Goal: Task Accomplishment & Management: Use online tool/utility

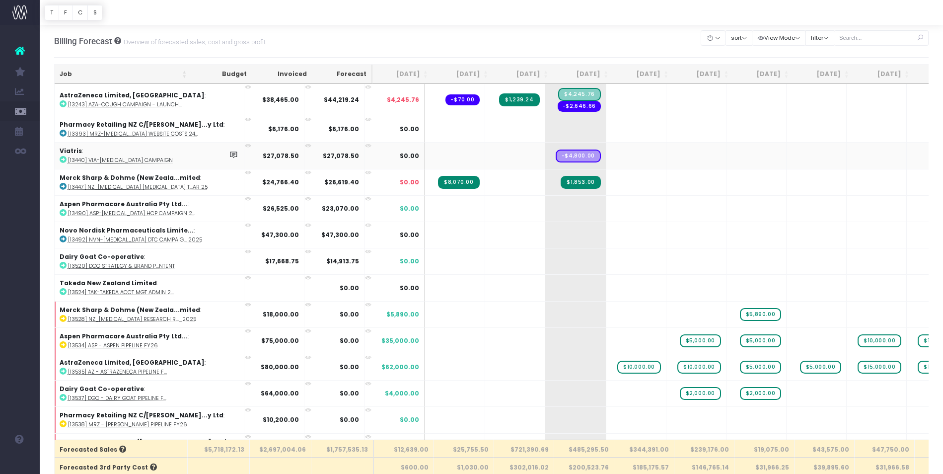
click at [72, 150] on span "Income Report" at bounding box center [66, 150] width 22 height 17
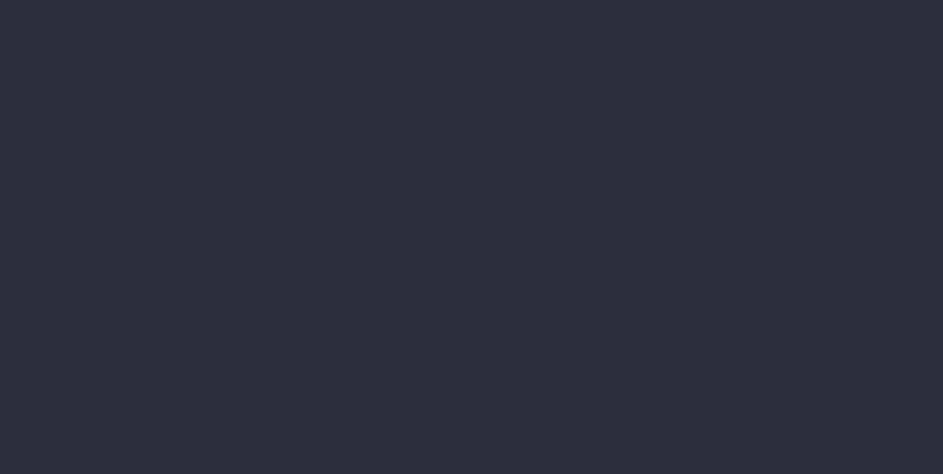
select select "job"
select select "billing"
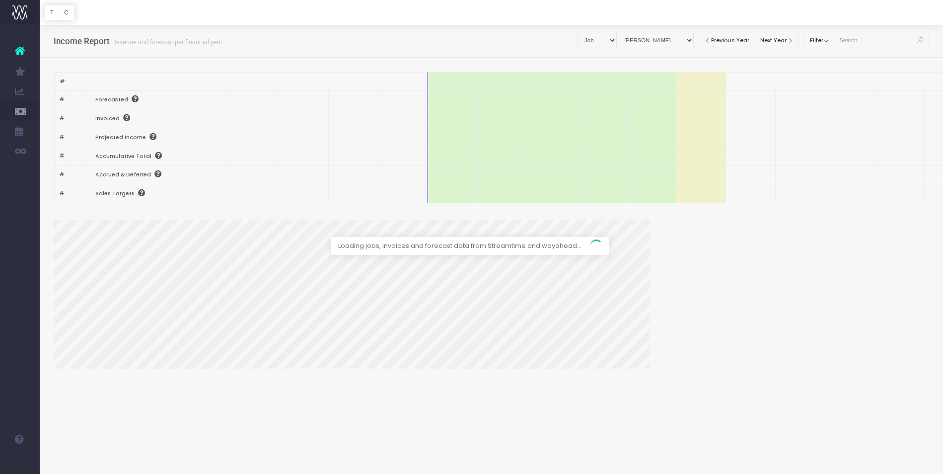
click at [90, 174] on span "Invoice Contribution" at bounding box center [73, 170] width 36 height 17
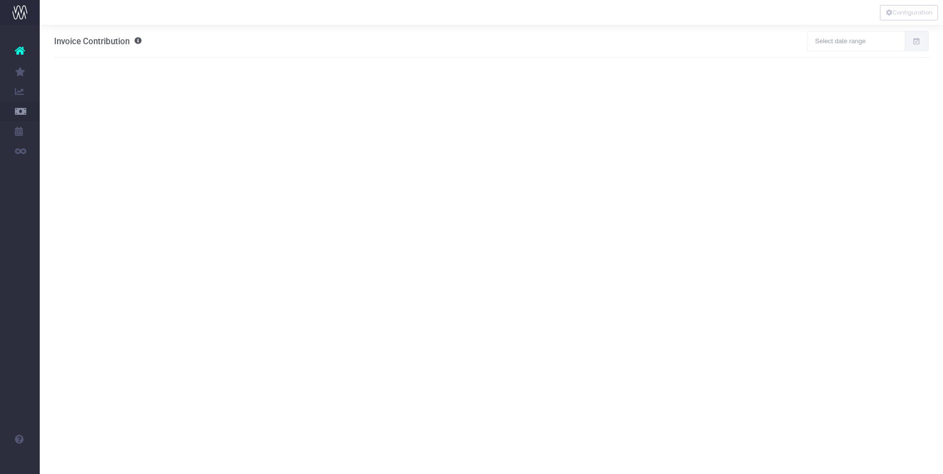
click at [914, 41] on icon at bounding box center [916, 41] width 8 height 0
type input "[DATE]"
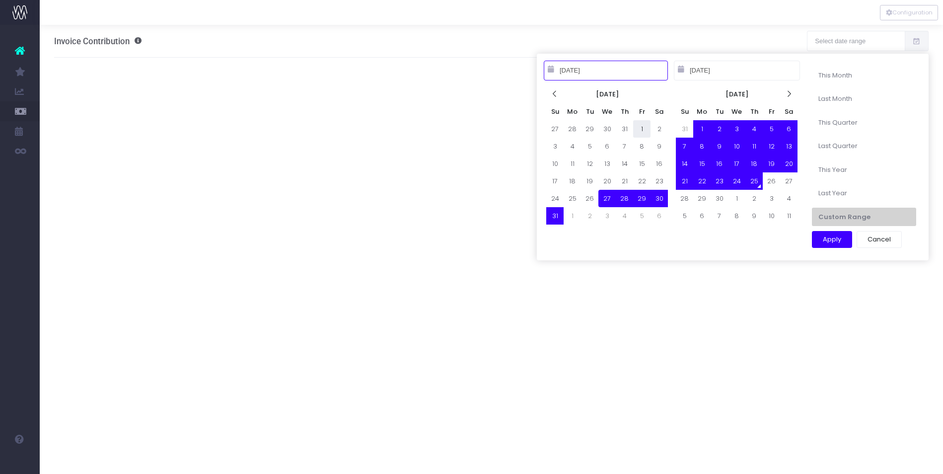
type input "[DATE]"
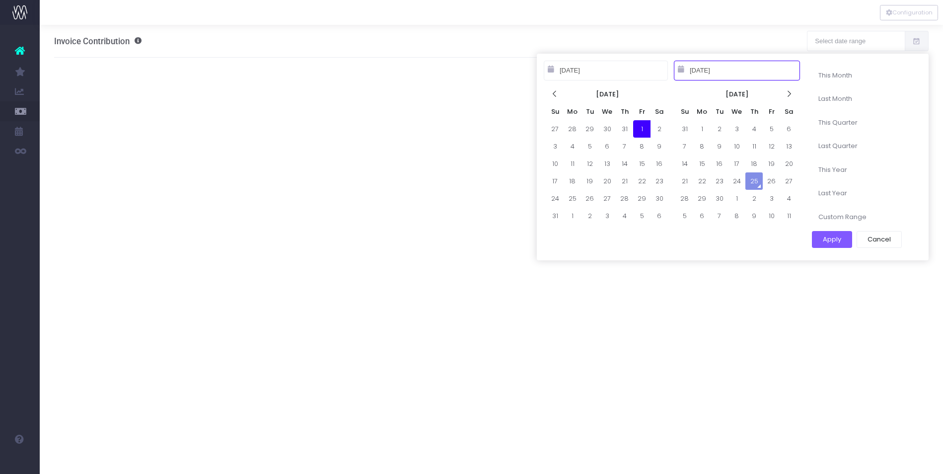
drag, startPoint x: 640, startPoint y: 127, endPoint x: 640, endPoint y: 133, distance: 5.5
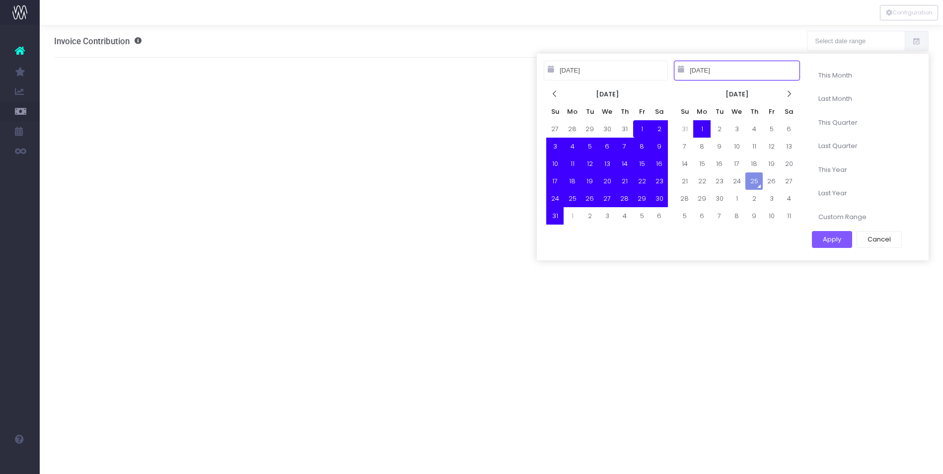
type input "[DATE]"
click at [832, 240] on button "Apply" at bounding box center [832, 239] width 40 height 17
type input "[DATE] – [DATE]"
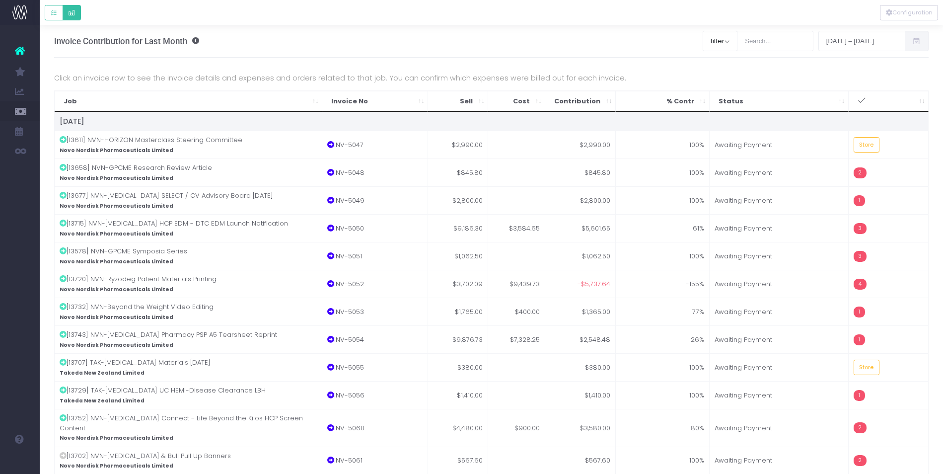
click at [75, 13] on icon "Default button group" at bounding box center [71, 13] width 7 height 0
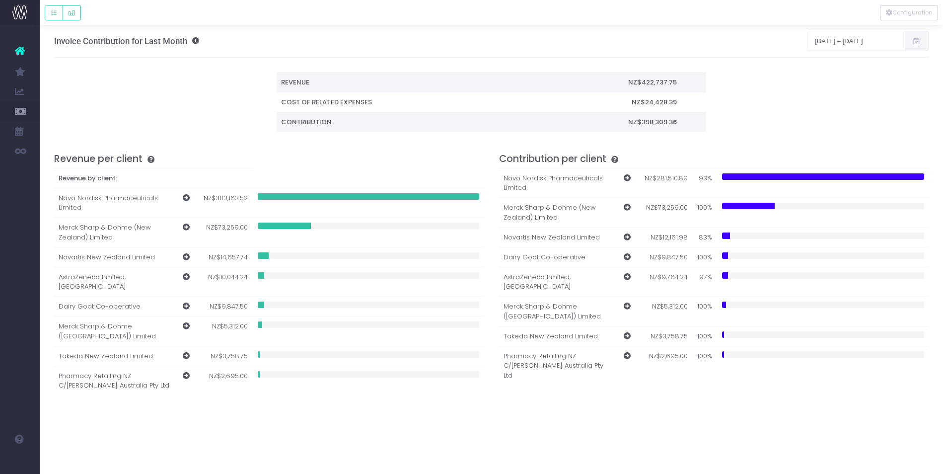
click at [913, 41] on icon at bounding box center [916, 41] width 8 height 0
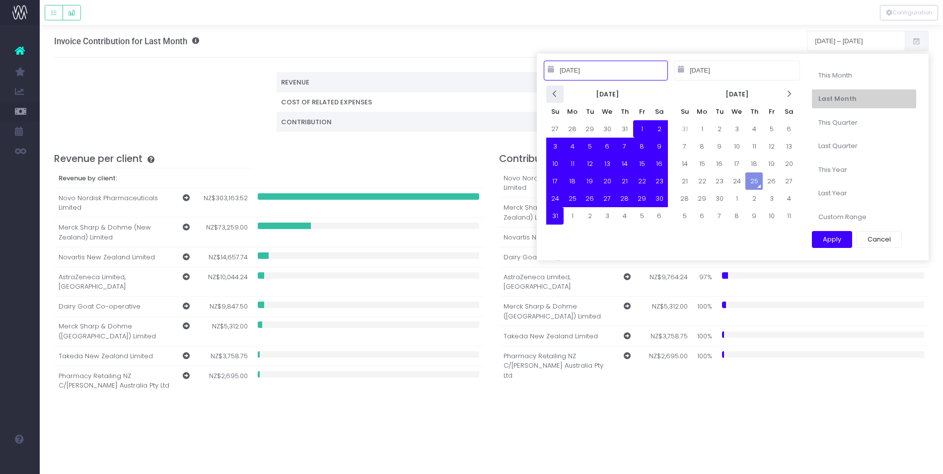
click at [559, 94] on th at bounding box center [554, 93] width 17 height 17
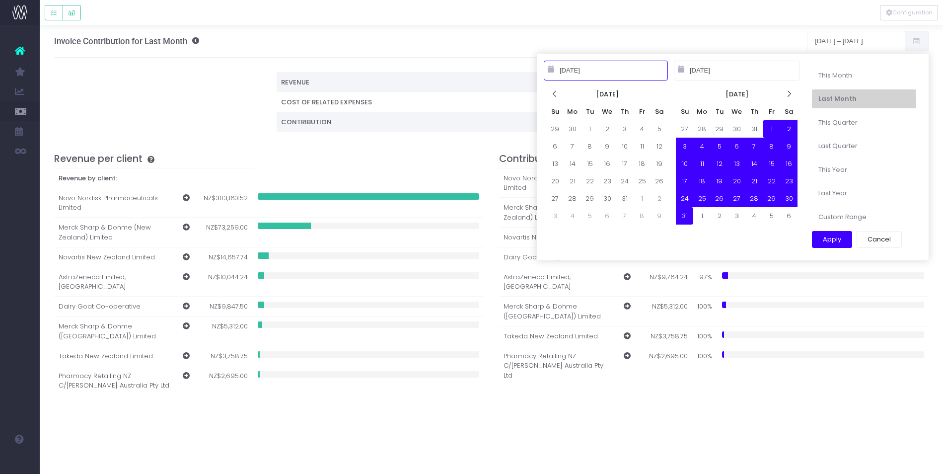
click at [560, 94] on th at bounding box center [554, 93] width 17 height 17
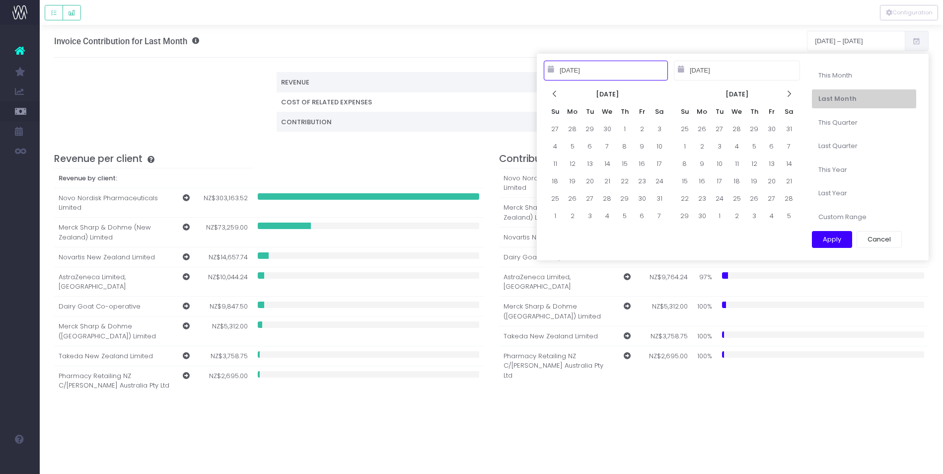
click at [559, 94] on th at bounding box center [554, 93] width 17 height 17
click at [547, 89] on th at bounding box center [554, 93] width 17 height 17
click at [556, 92] on icon at bounding box center [554, 94] width 8 height 8
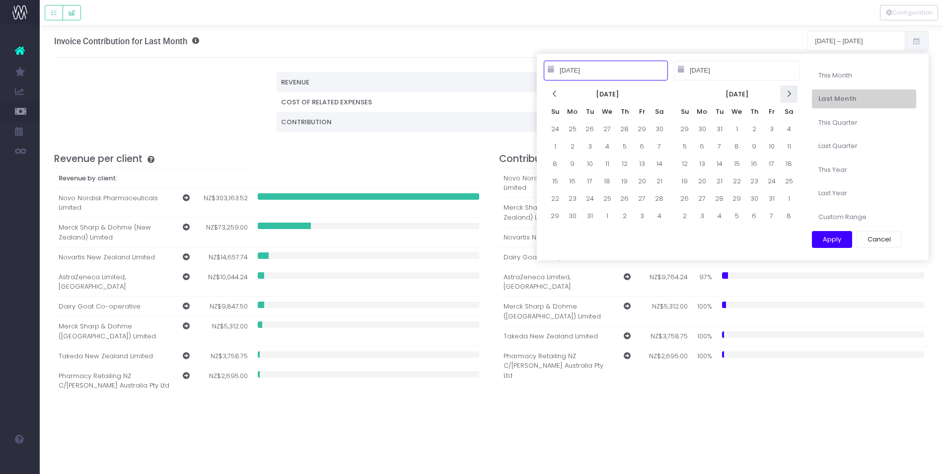
click at [791, 96] on icon at bounding box center [788, 94] width 8 height 8
type input "[DATE]"
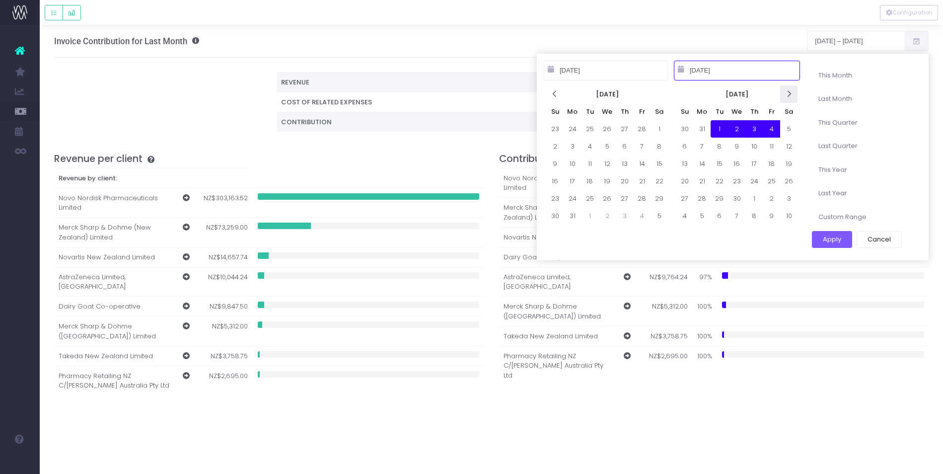
click at [789, 100] on th at bounding box center [788, 93] width 17 height 17
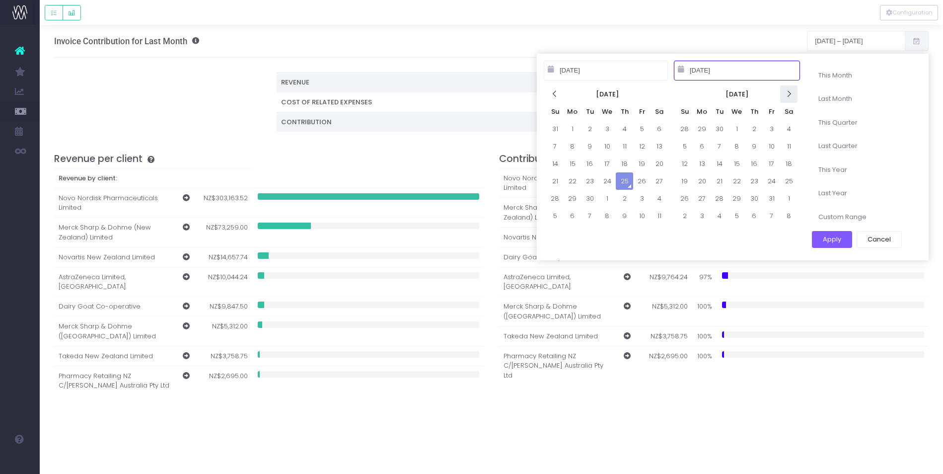
click at [789, 100] on th at bounding box center [788, 93] width 17 height 17
click at [788, 100] on th at bounding box center [788, 93] width 17 height 17
click at [553, 95] on icon at bounding box center [554, 94] width 8 height 8
click at [555, 93] on icon at bounding box center [554, 94] width 8 height 8
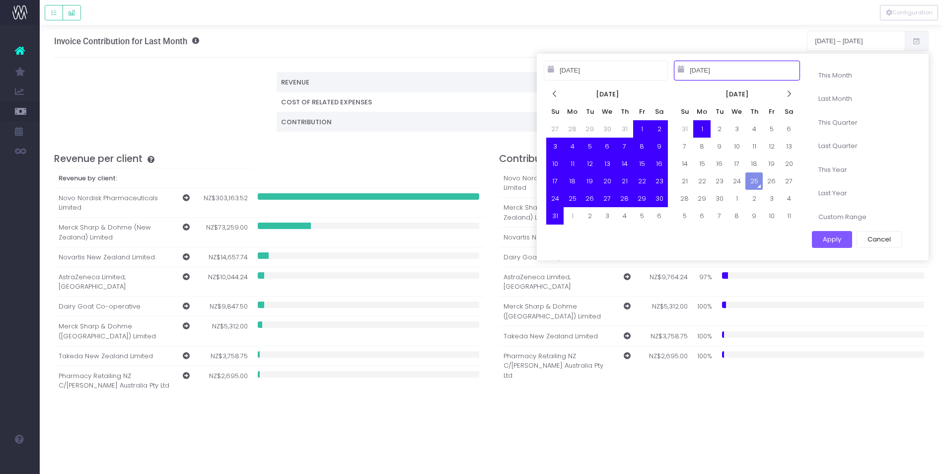
type input "[DATE]"
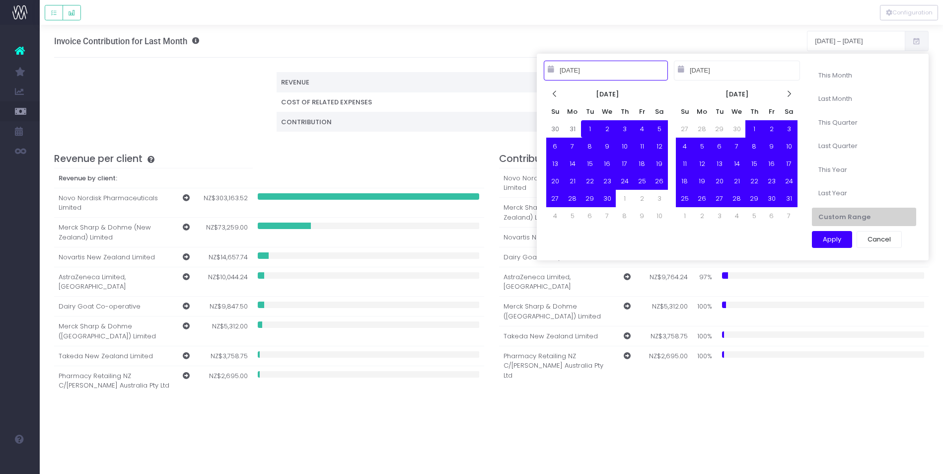
drag, startPoint x: 552, startPoint y: 218, endPoint x: 596, endPoint y: 226, distance: 44.4
type input "[DATE]"
click at [831, 242] on button "Apply" at bounding box center [832, 239] width 40 height 17
type input "[DATE] – [DATE]"
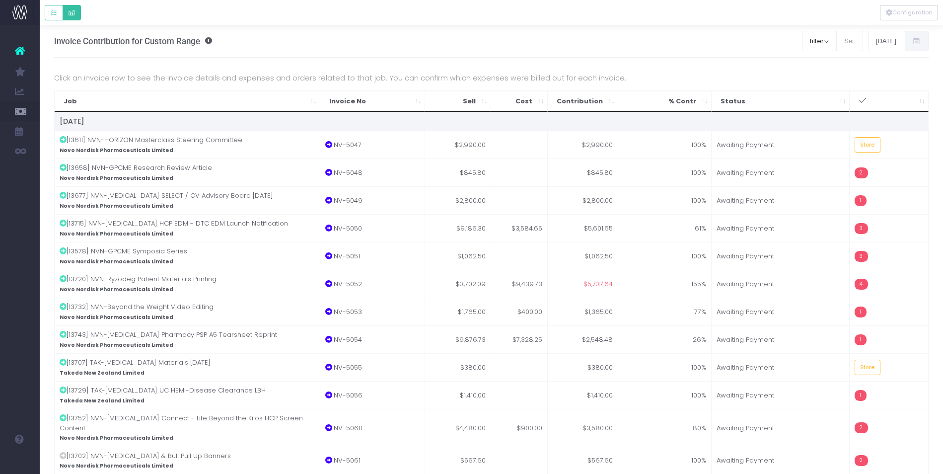
click at [66, 14] on button "Default button group" at bounding box center [72, 12] width 18 height 15
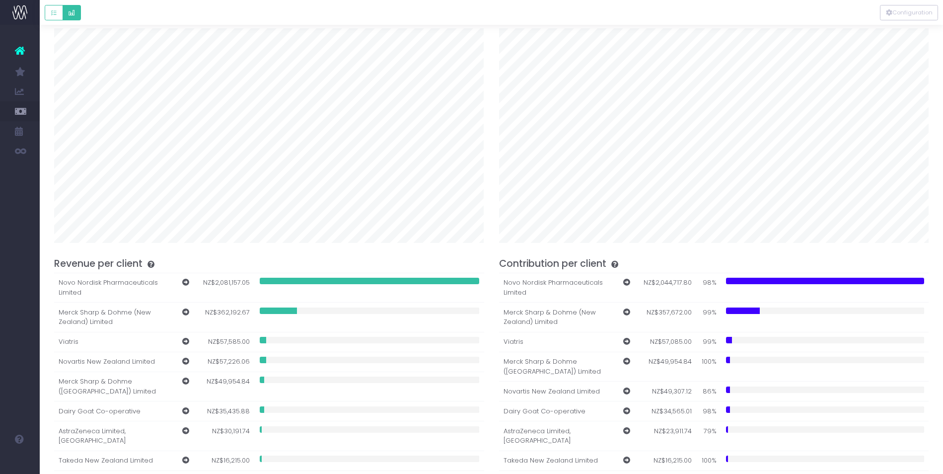
scroll to position [60, 0]
